Goal: Download file/media

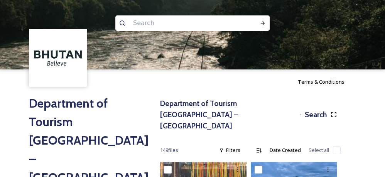
click at [156, 25] on input at bounding box center [182, 23] width 106 height 17
type input "taksang"
click at [264, 23] on icon at bounding box center [263, 23] width 4 height 4
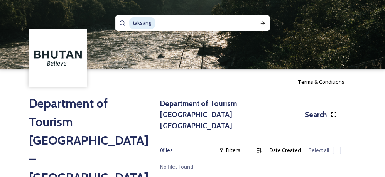
click at [234, 19] on input at bounding box center [202, 23] width 93 height 17
type input "t"
type input "Paro"
click at [262, 20] on icon at bounding box center [263, 23] width 6 height 6
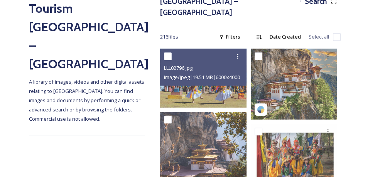
scroll to position [114, 0]
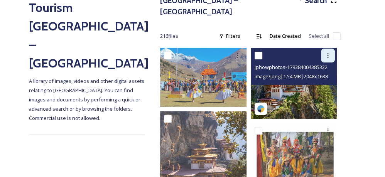
click at [333, 49] on div at bounding box center [328, 56] width 14 height 14
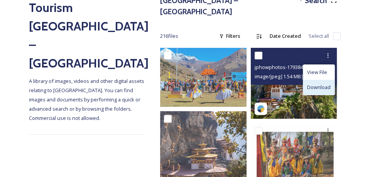
click at [322, 84] on span "Download" at bounding box center [319, 87] width 24 height 7
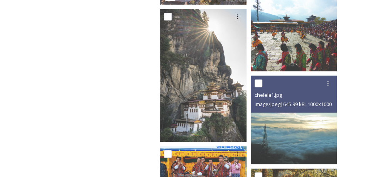
scroll to position [333, 0]
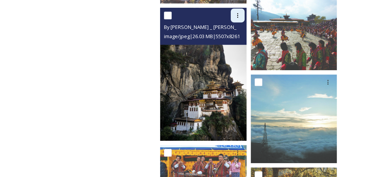
click at [236, 12] on icon at bounding box center [238, 15] width 6 height 6
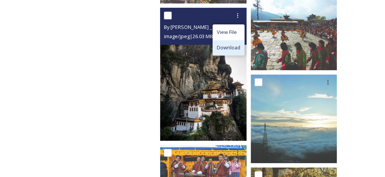
click at [230, 44] on span "Download" at bounding box center [229, 47] width 24 height 7
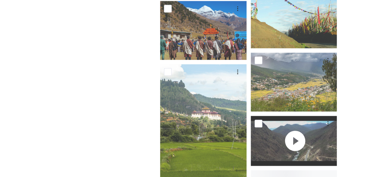
scroll to position [769, 0]
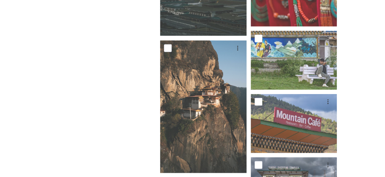
scroll to position [6390, 0]
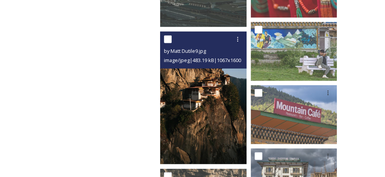
click at [231, 126] on img at bounding box center [204, 98] width 89 height 133
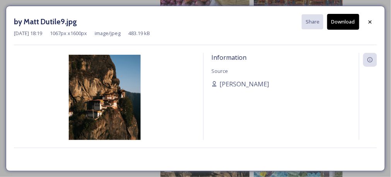
click at [348, 20] on button "Download" at bounding box center [343, 22] width 32 height 16
click at [374, 20] on div at bounding box center [370, 22] width 14 height 14
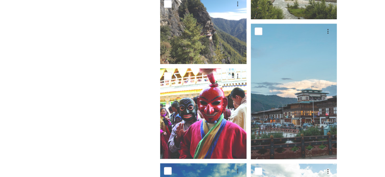
scroll to position [7350, 0]
